Goal: Information Seeking & Learning: Learn about a topic

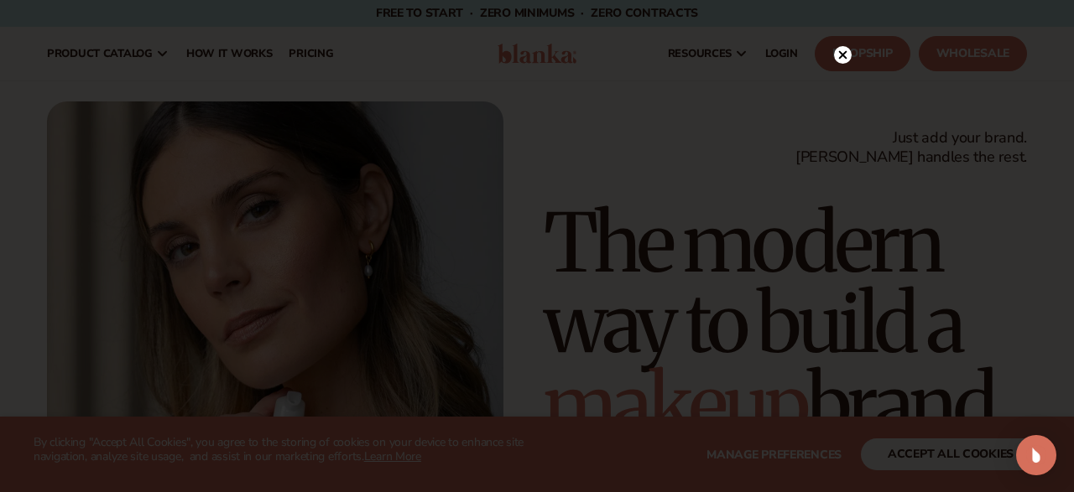
click at [837, 54] on circle at bounding box center [843, 55] width 18 height 18
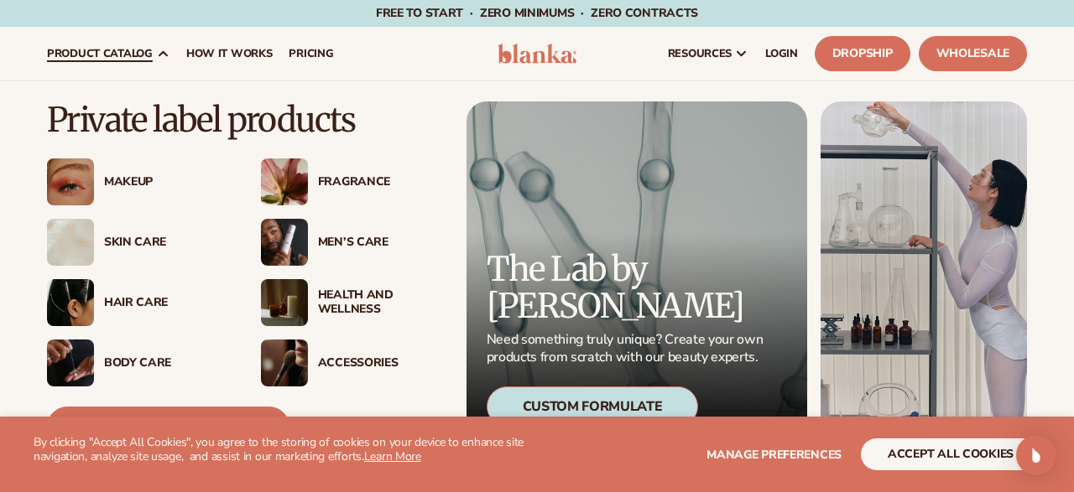
click at [153, 183] on div "Makeup" at bounding box center [165, 182] width 123 height 14
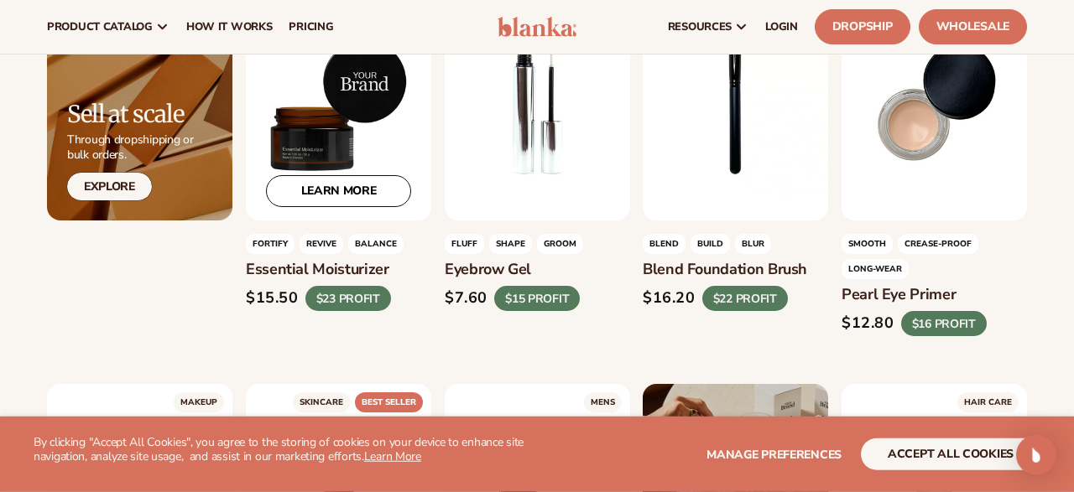
scroll to position [2791, 0]
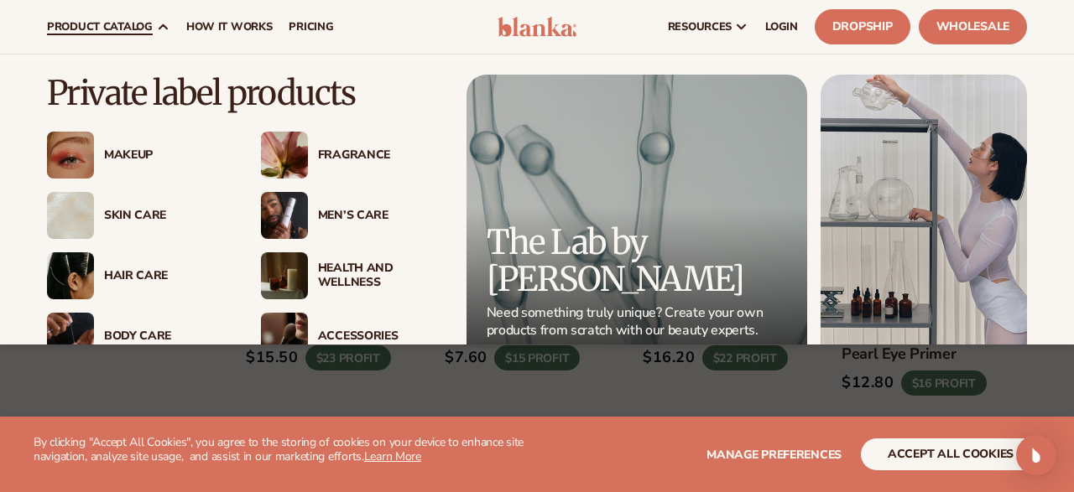
click at [148, 274] on div "Hair Care" at bounding box center [165, 276] width 123 height 14
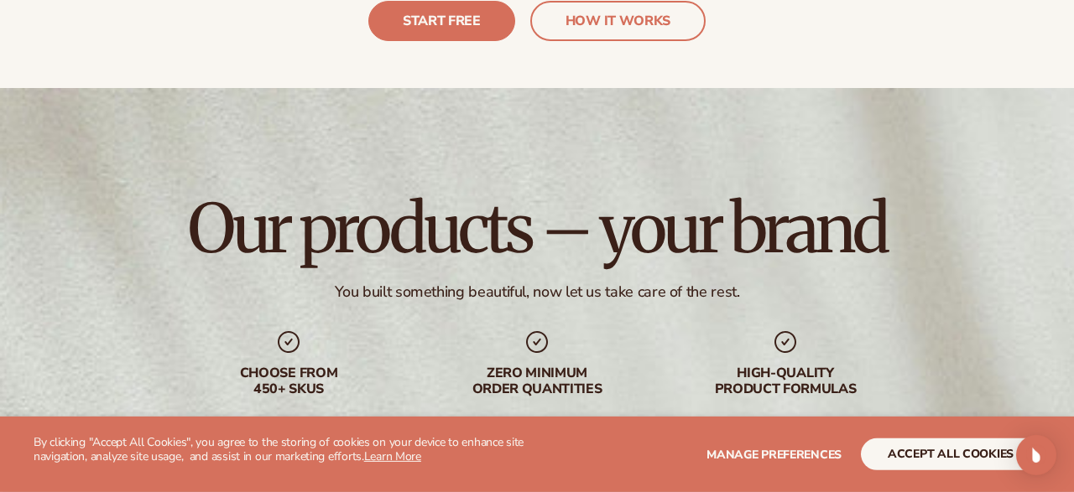
scroll to position [4013, 0]
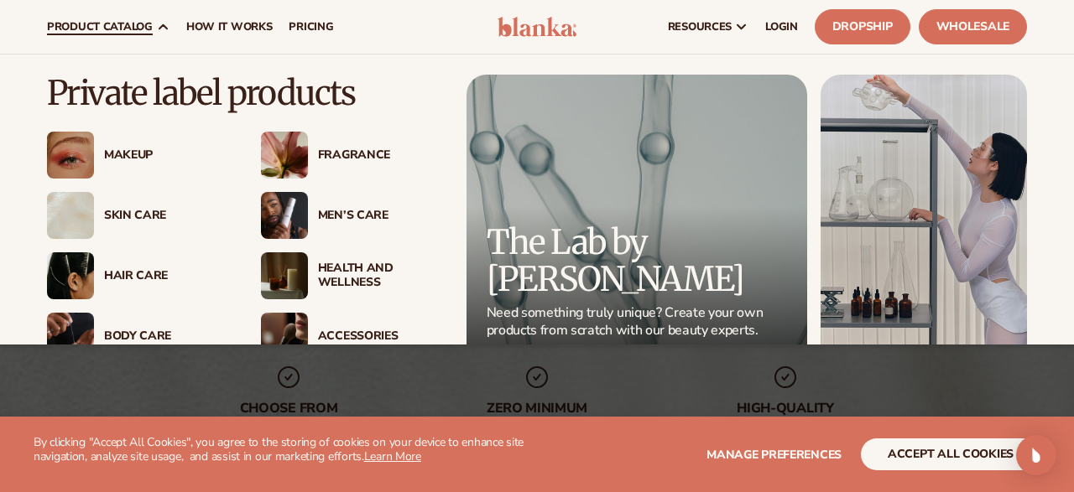
click at [298, 212] on img at bounding box center [284, 215] width 47 height 47
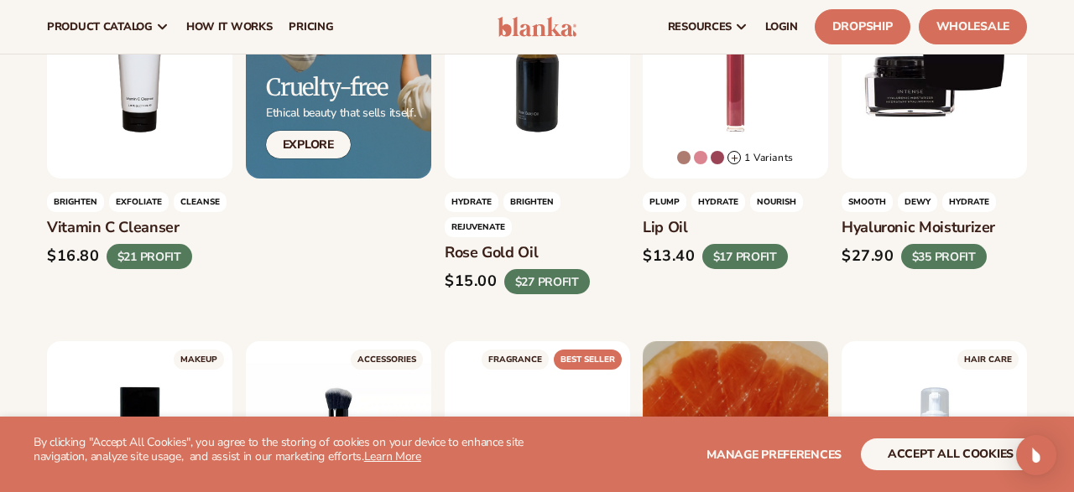
scroll to position [611, 0]
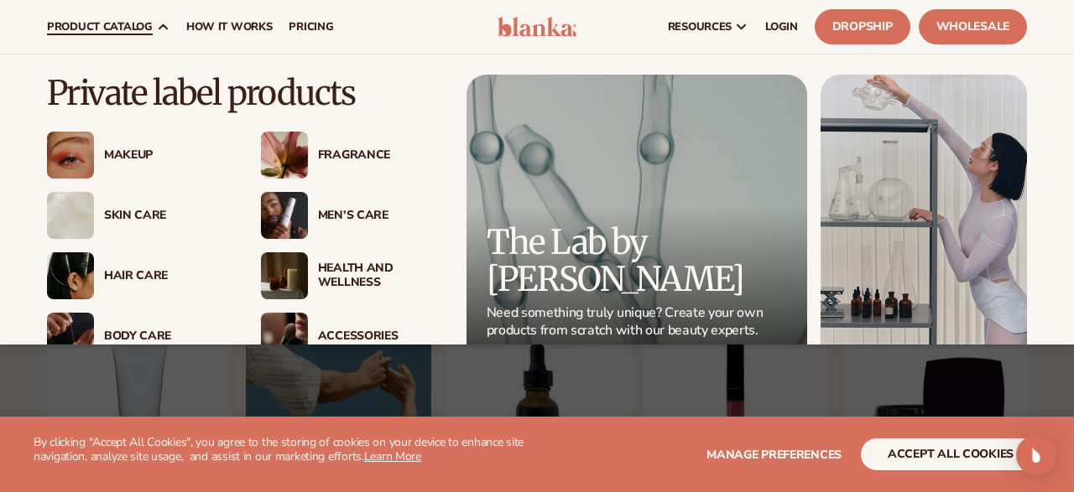
click at [330, 159] on div "Fragrance" at bounding box center [379, 155] width 123 height 14
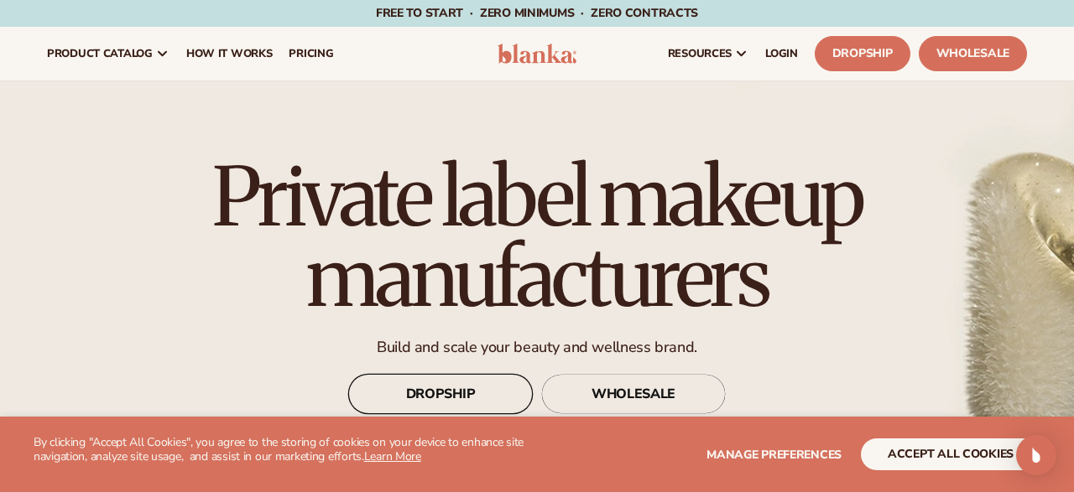
click at [429, 395] on link "DROPSHIP" at bounding box center [440, 394] width 185 height 40
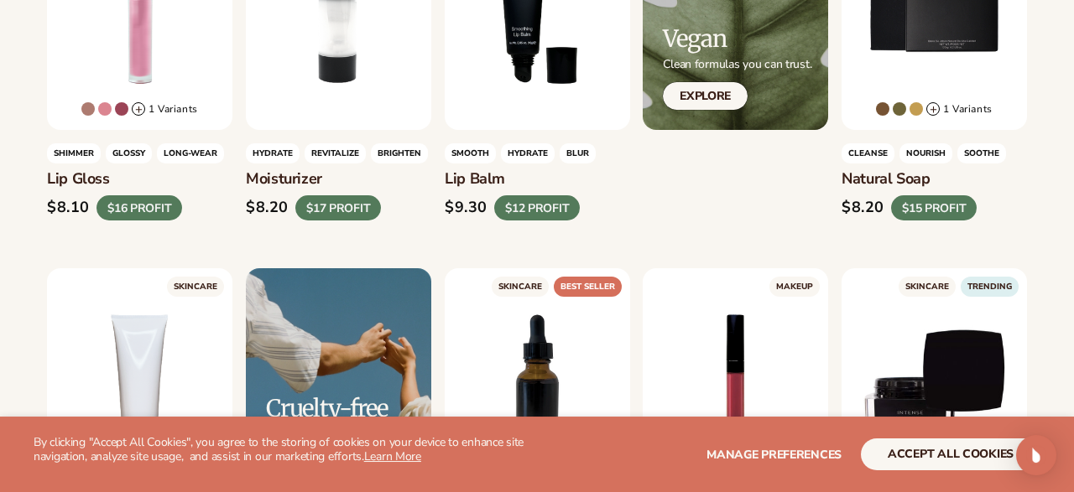
scroll to position [698, 0]
